Goal: Book appointment/travel/reservation

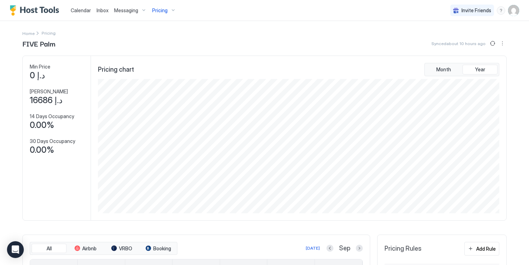
scroll to position [134, 402]
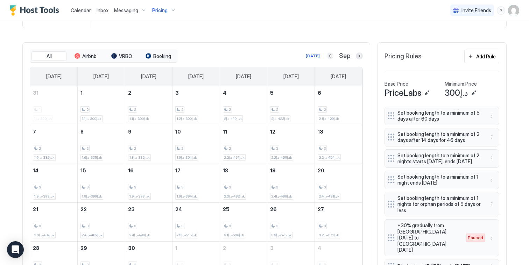
click at [329, 59] on button "Previous month" at bounding box center [329, 55] width 7 height 7
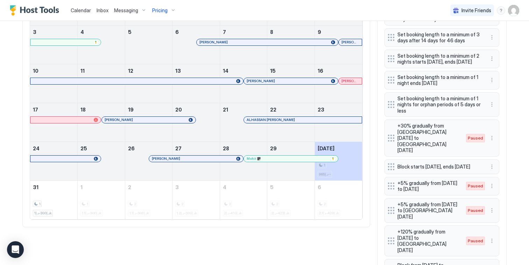
scroll to position [291, 0]
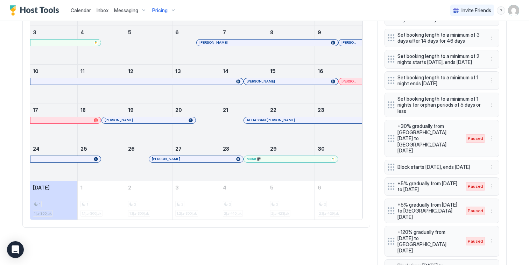
scroll to position [316, 0]
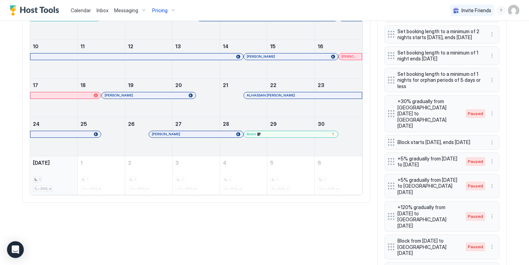
click at [68, 178] on div "1 د.إ300-د.إ1k" at bounding box center [54, 175] width 42 height 33
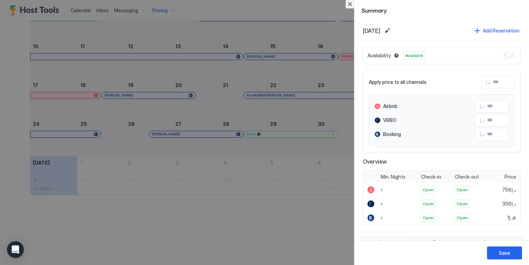
click at [351, 5] on button "Close" at bounding box center [349, 4] width 8 height 8
click at [350, 5] on button "Close" at bounding box center [349, 4] width 8 height 8
click at [352, 5] on button "Close" at bounding box center [349, 4] width 8 height 8
click at [350, 5] on button "Close" at bounding box center [349, 4] width 8 height 8
click at [351, 3] on button "Close" at bounding box center [349, 4] width 8 height 8
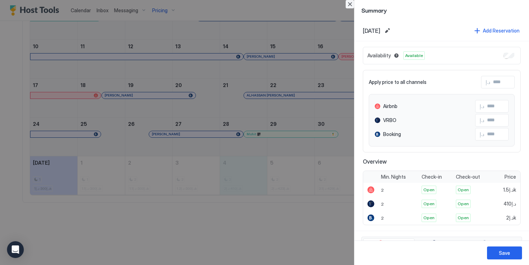
click at [351, 4] on button "Close" at bounding box center [349, 4] width 8 height 8
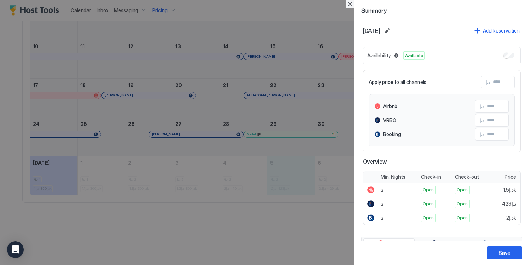
click at [350, 3] on button "Close" at bounding box center [349, 4] width 8 height 8
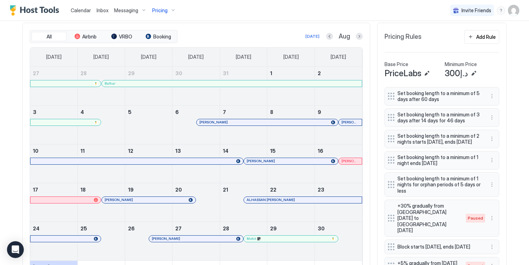
scroll to position [213, 0]
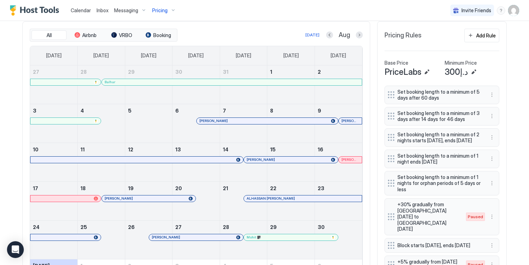
click at [183, 240] on div "[PERSON_NAME]" at bounding box center [196, 237] width 94 height 6
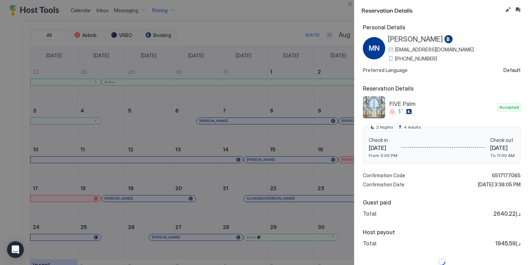
scroll to position [3, 0]
click at [350, 3] on button "Close" at bounding box center [349, 4] width 8 height 8
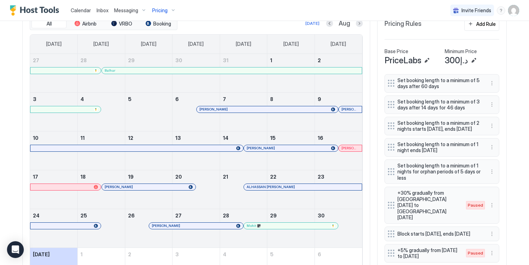
scroll to position [265, 0]
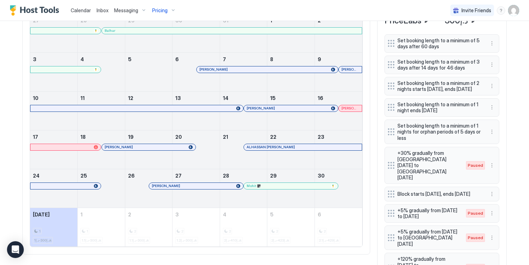
click at [76, 189] on div at bounding box center [79, 186] width 6 height 6
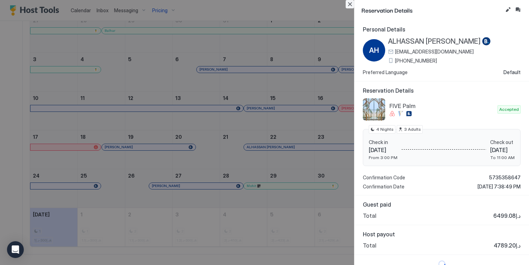
click at [351, 4] on button "Close" at bounding box center [349, 4] width 8 height 8
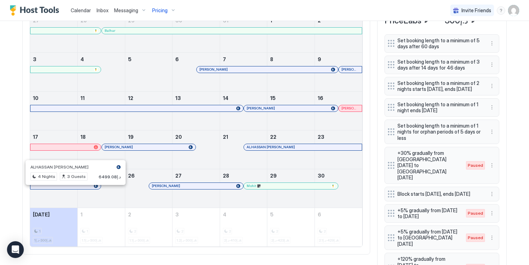
click at [73, 189] on div at bounding box center [76, 186] width 6 height 6
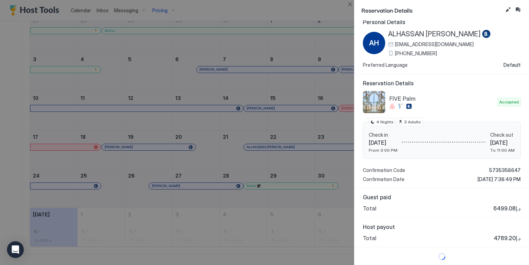
scroll to position [8, 0]
click at [350, 5] on button "Close" at bounding box center [349, 4] width 8 height 8
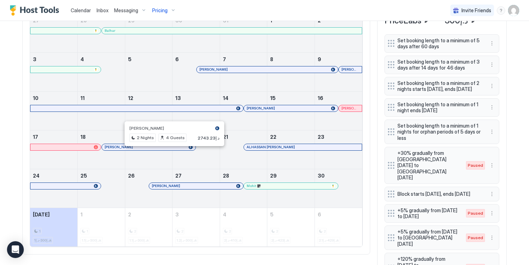
click at [171, 150] on div at bounding box center [174, 147] width 6 height 6
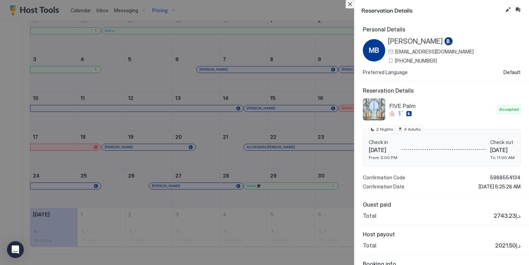
click at [348, 5] on button "Close" at bounding box center [349, 4] width 8 height 8
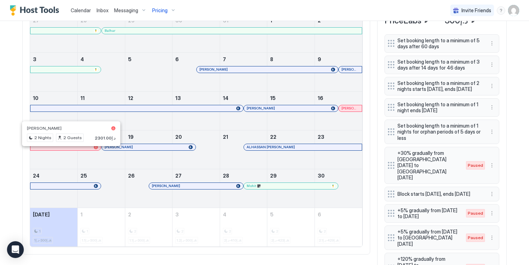
click at [69, 150] on div at bounding box center [72, 147] width 6 height 6
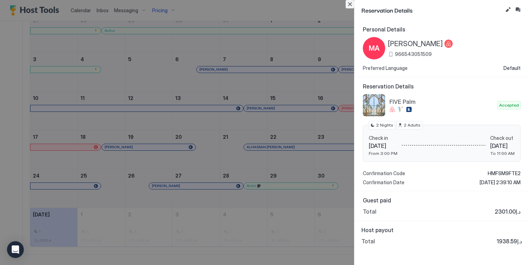
click at [350, 6] on button "Close" at bounding box center [349, 4] width 8 height 8
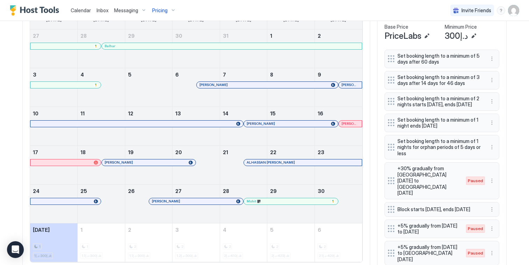
scroll to position [245, 0]
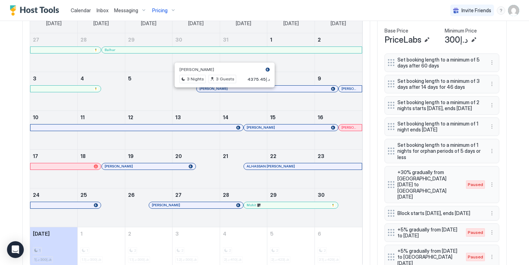
click at [222, 92] on div at bounding box center [224, 89] width 6 height 6
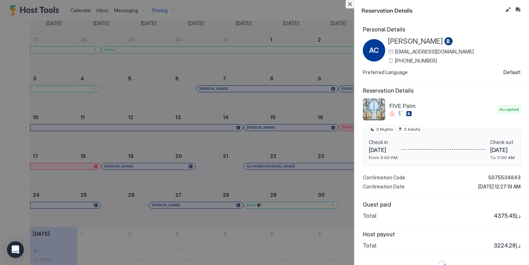
click at [351, 3] on button "Close" at bounding box center [349, 4] width 8 height 8
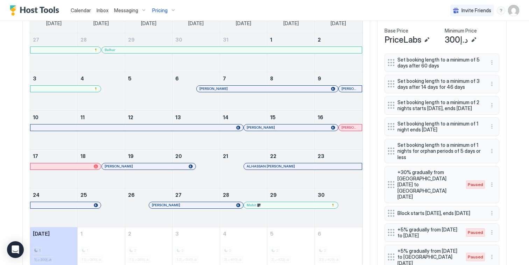
click at [348, 92] on div at bounding box center [350, 89] width 6 height 6
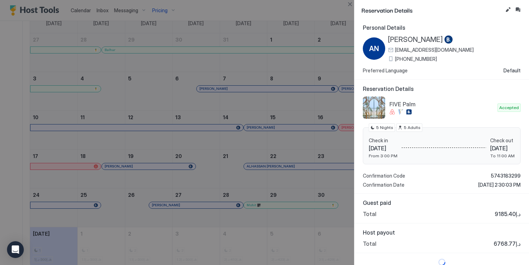
scroll to position [8, 0]
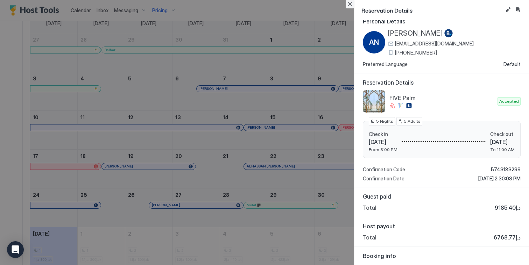
click at [350, 5] on button "Close" at bounding box center [349, 4] width 8 height 8
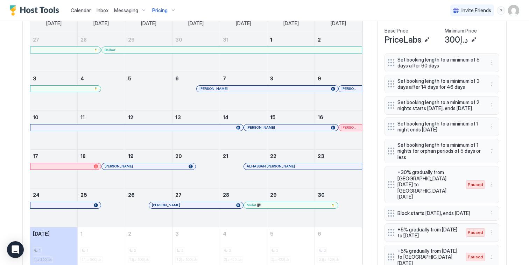
click at [290, 130] on div at bounding box center [293, 128] width 6 height 6
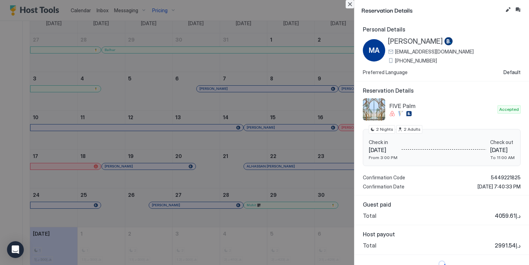
click at [346, 0] on button "Close" at bounding box center [349, 4] width 8 height 8
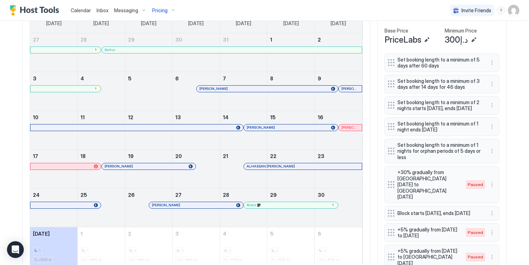
click at [345, 130] on div at bounding box center [348, 128] width 6 height 6
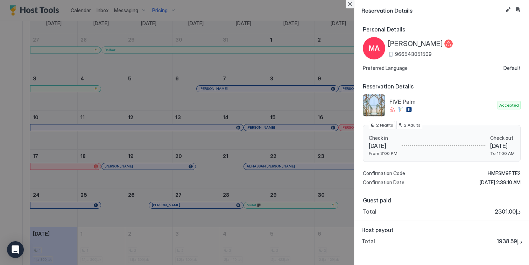
click at [346, 4] on button "Close" at bounding box center [349, 4] width 8 height 8
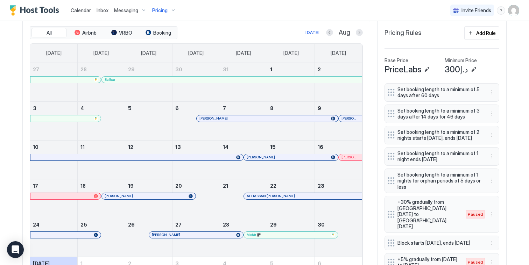
scroll to position [201, 0]
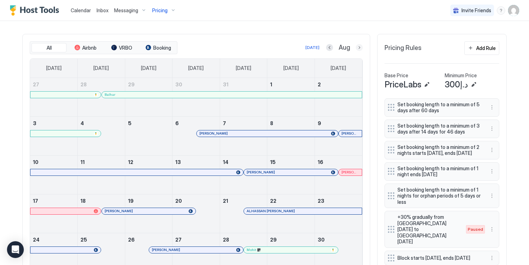
click at [356, 51] on button "Next month" at bounding box center [359, 47] width 7 height 7
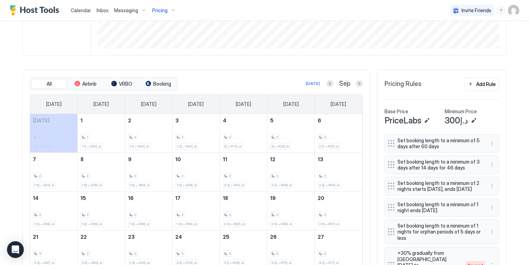
scroll to position [160, 0]
